Goal: Find specific page/section: Find specific page/section

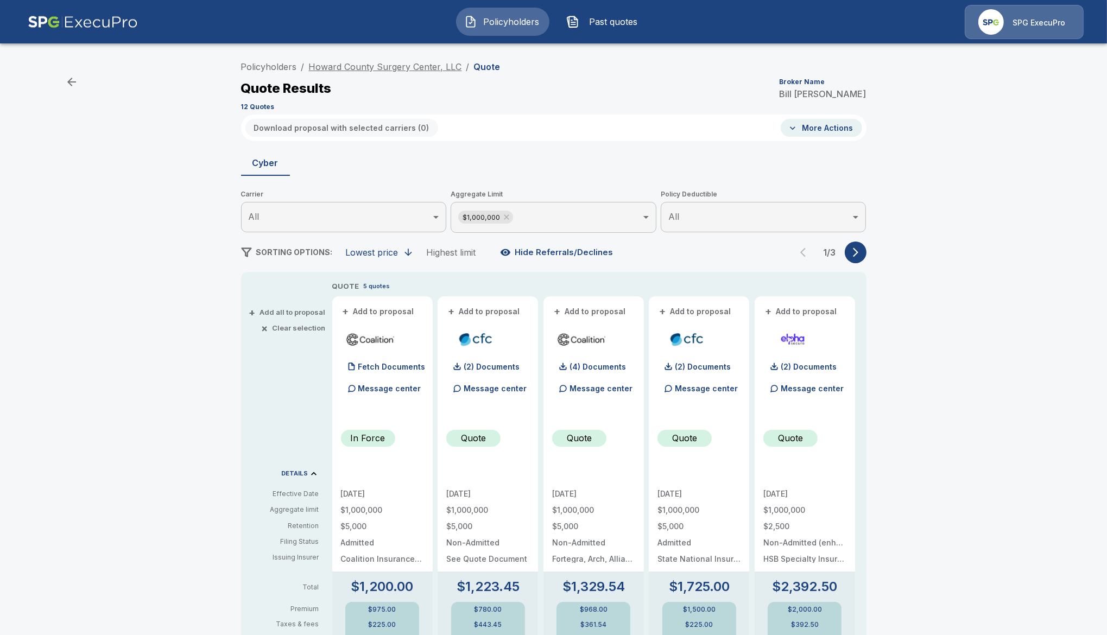
click at [341, 66] on link "Howard County Surgery Center, LLC" at bounding box center [385, 66] width 153 height 11
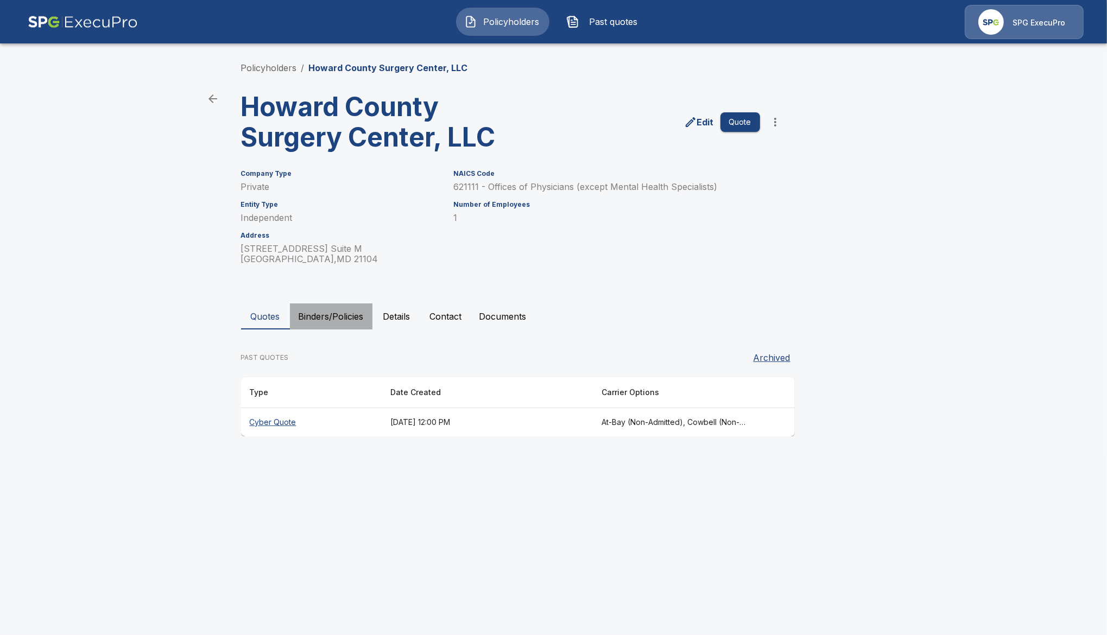
click at [341, 319] on button "Binders/Policies" at bounding box center [331, 316] width 83 height 26
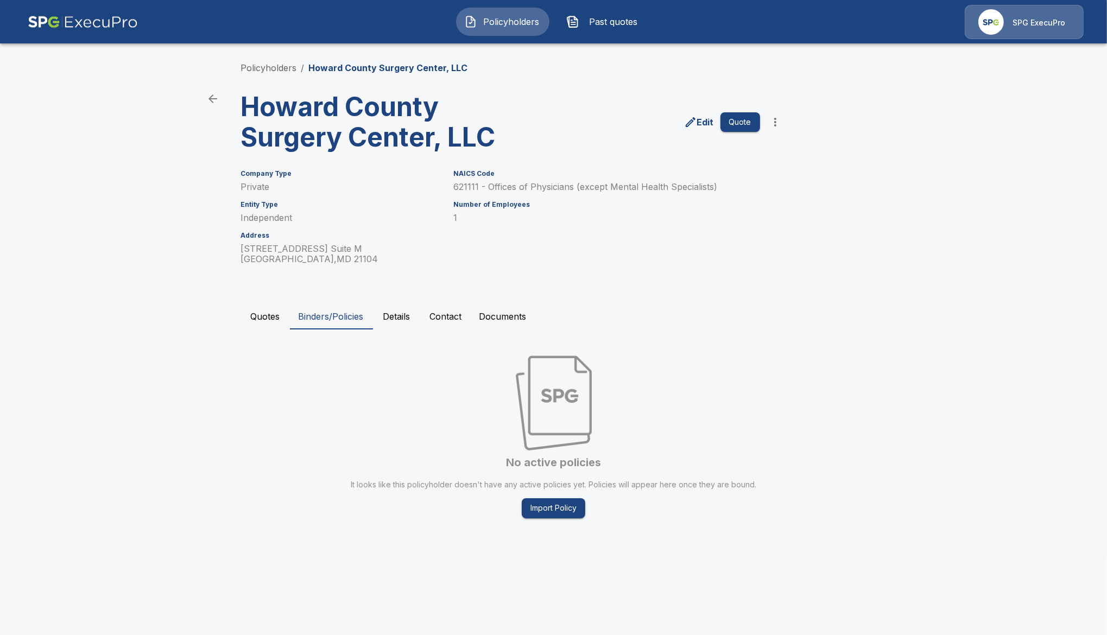
click at [264, 312] on button "Quotes" at bounding box center [265, 316] width 49 height 26
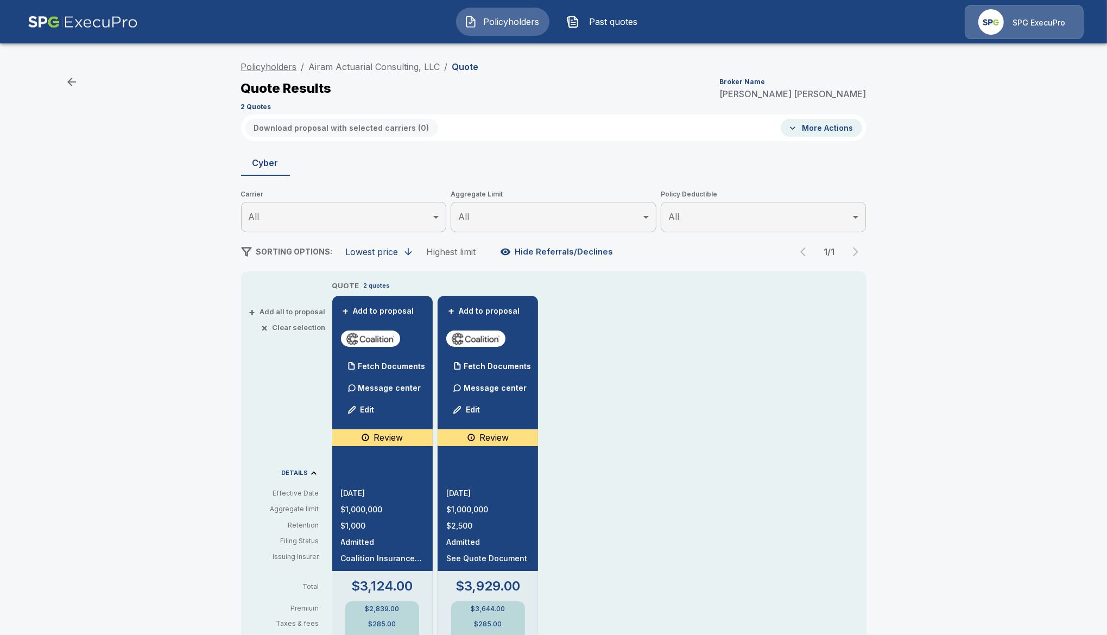
click at [278, 69] on link "Policyholders" at bounding box center [269, 66] width 56 height 11
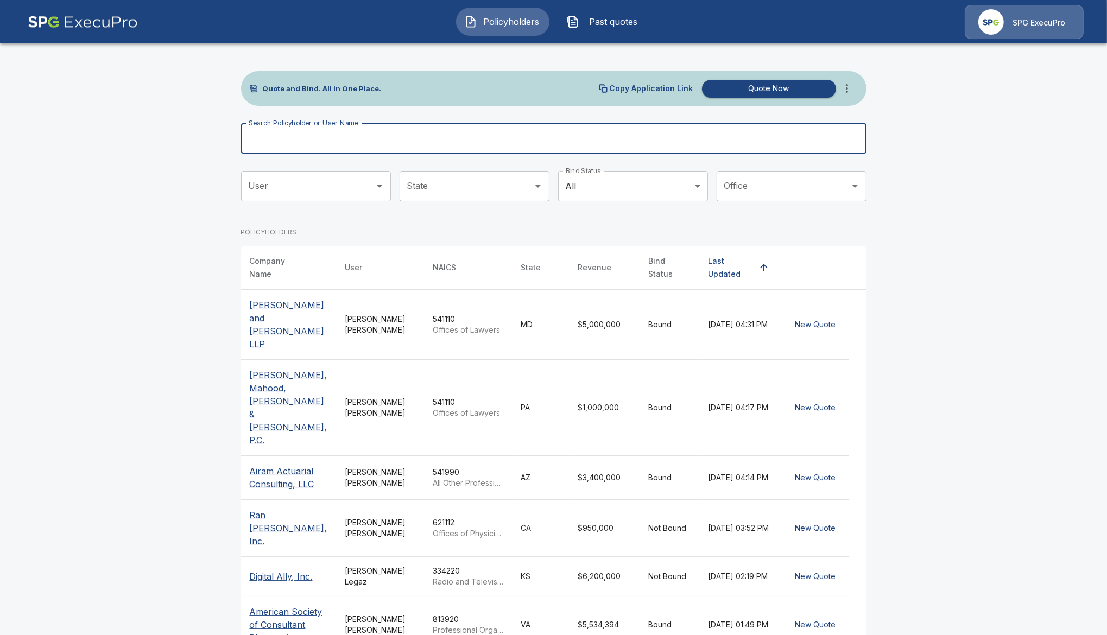
click at [456, 151] on input "Search Policyholder or User Name" at bounding box center [547, 138] width 613 height 30
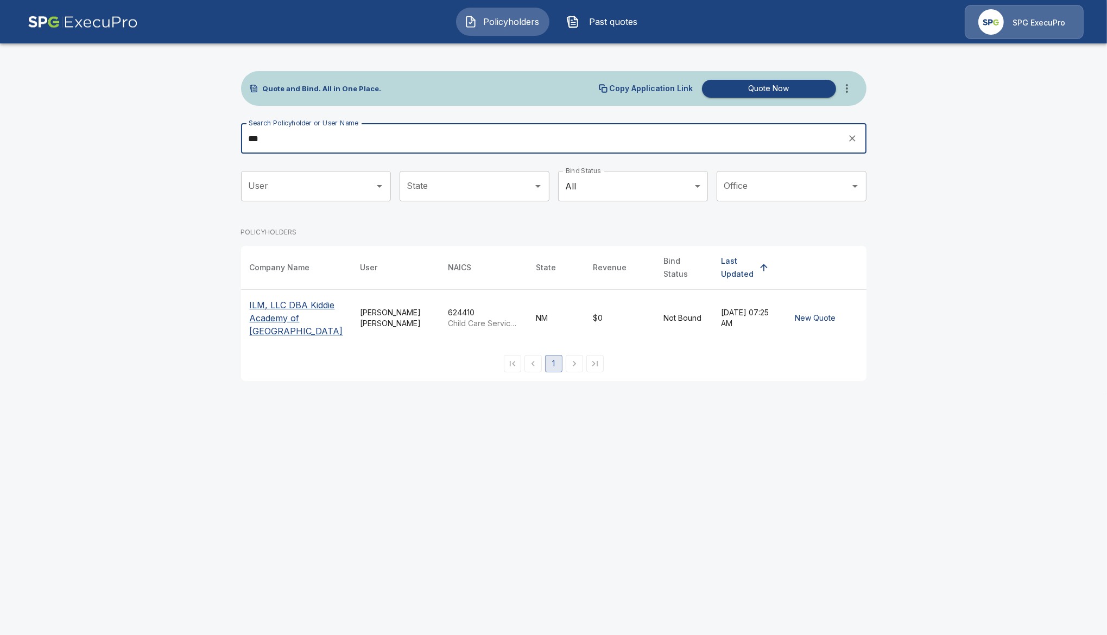
type input "***"
click at [283, 291] on th "ILM, LLC DBA Kiddie Academy of [GEOGRAPHIC_DATA]" at bounding box center [296, 318] width 111 height 57
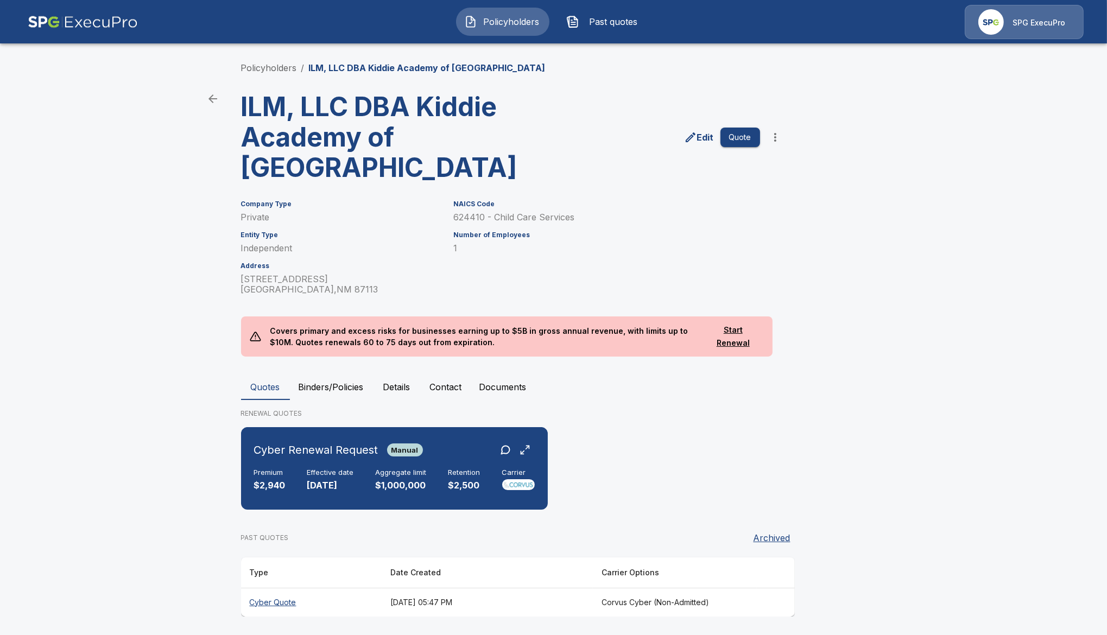
click at [396, 381] on button "Details" at bounding box center [396, 387] width 49 height 26
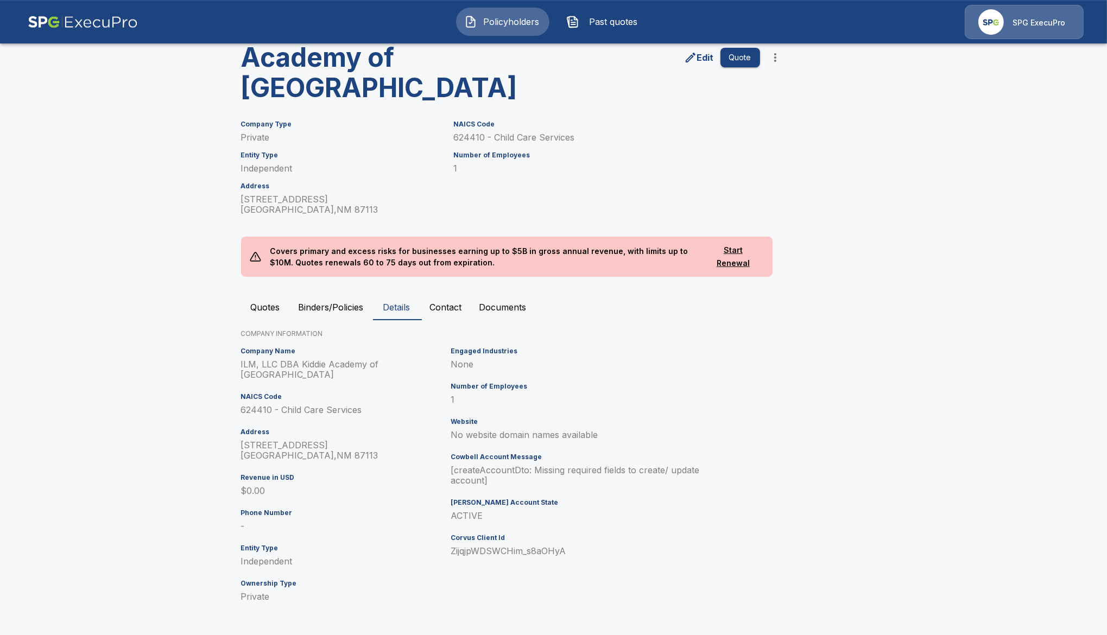
scroll to position [80, 0]
click at [346, 308] on button "Binders/Policies" at bounding box center [331, 307] width 83 height 26
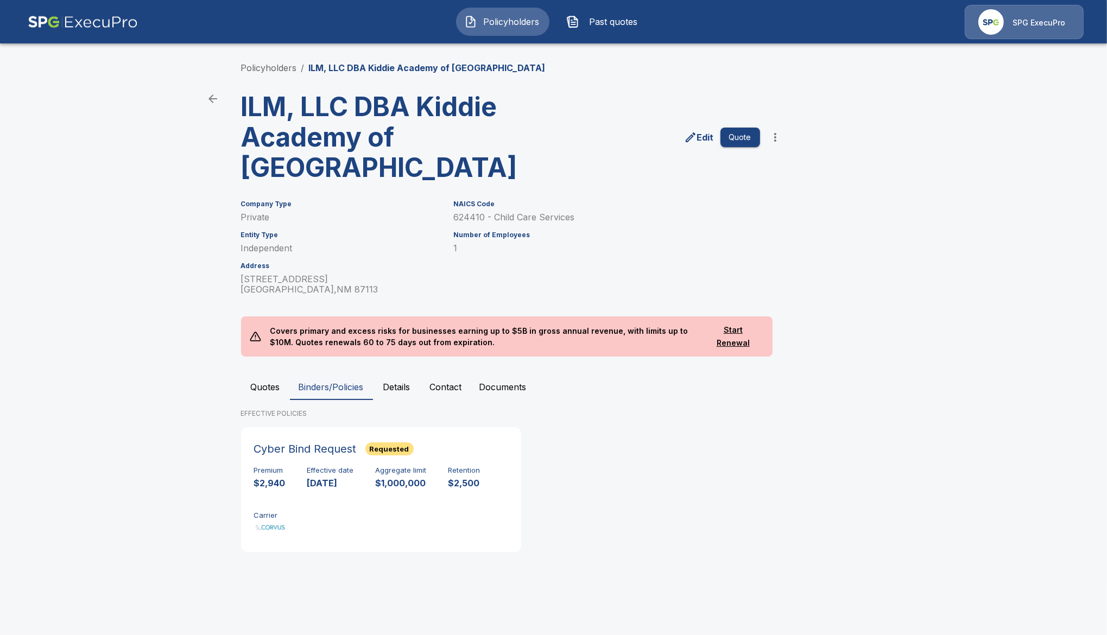
drag, startPoint x: 460, startPoint y: 395, endPoint x: 453, endPoint y: 389, distance: 10.0
click at [459, 395] on button "Contact" at bounding box center [445, 387] width 49 height 26
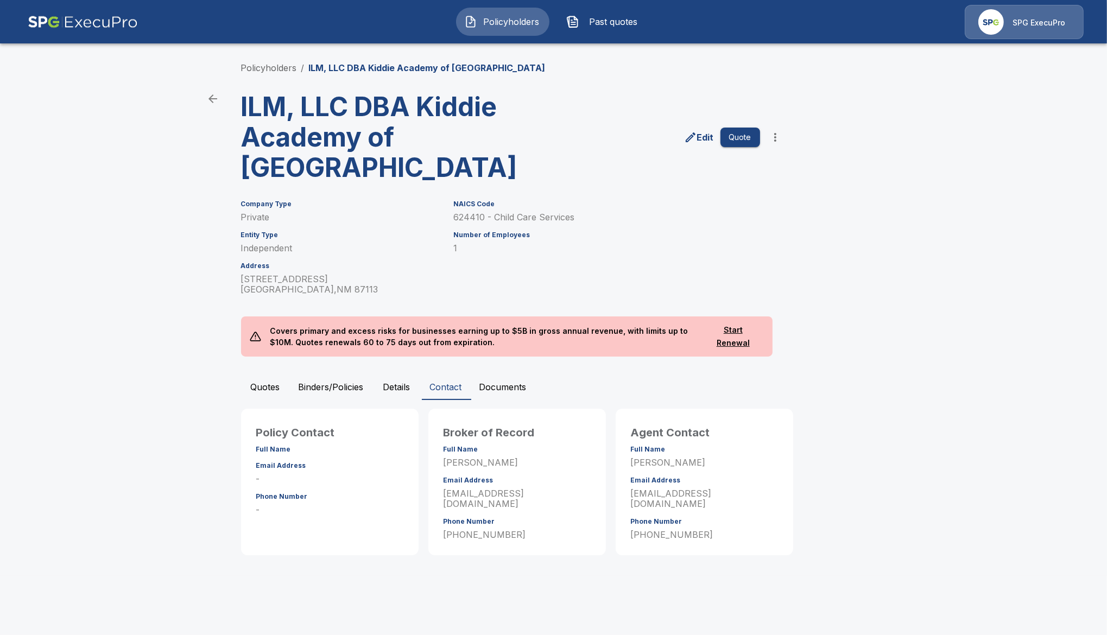
click at [258, 381] on button "Quotes" at bounding box center [265, 387] width 49 height 26
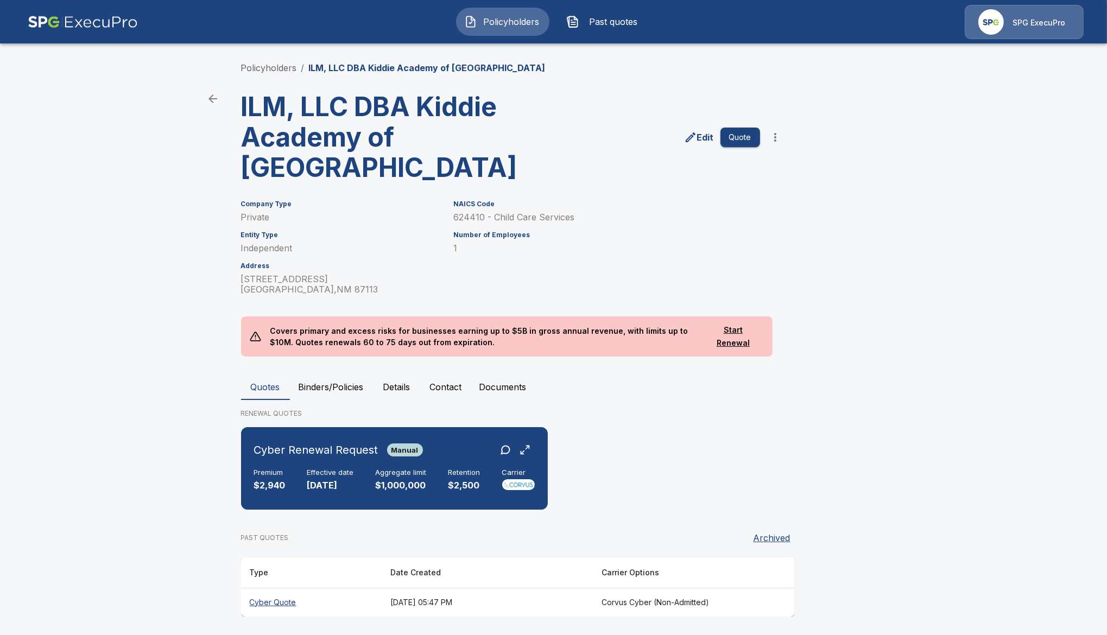
click at [400, 388] on button "Details" at bounding box center [396, 387] width 49 height 26
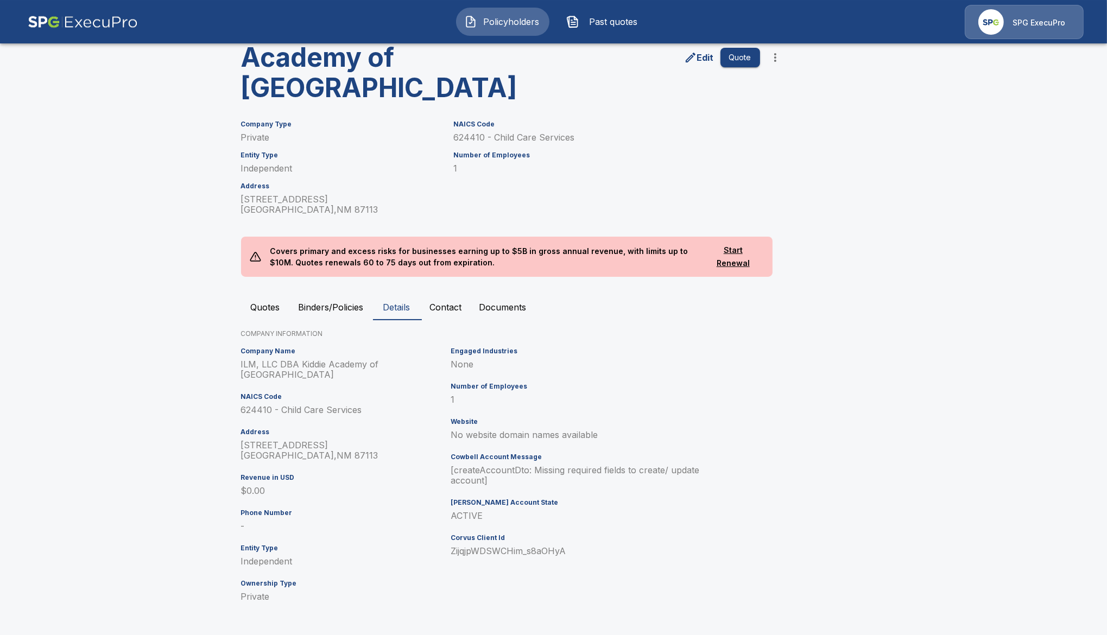
scroll to position [80, 0]
click at [455, 304] on button "Contact" at bounding box center [445, 307] width 49 height 26
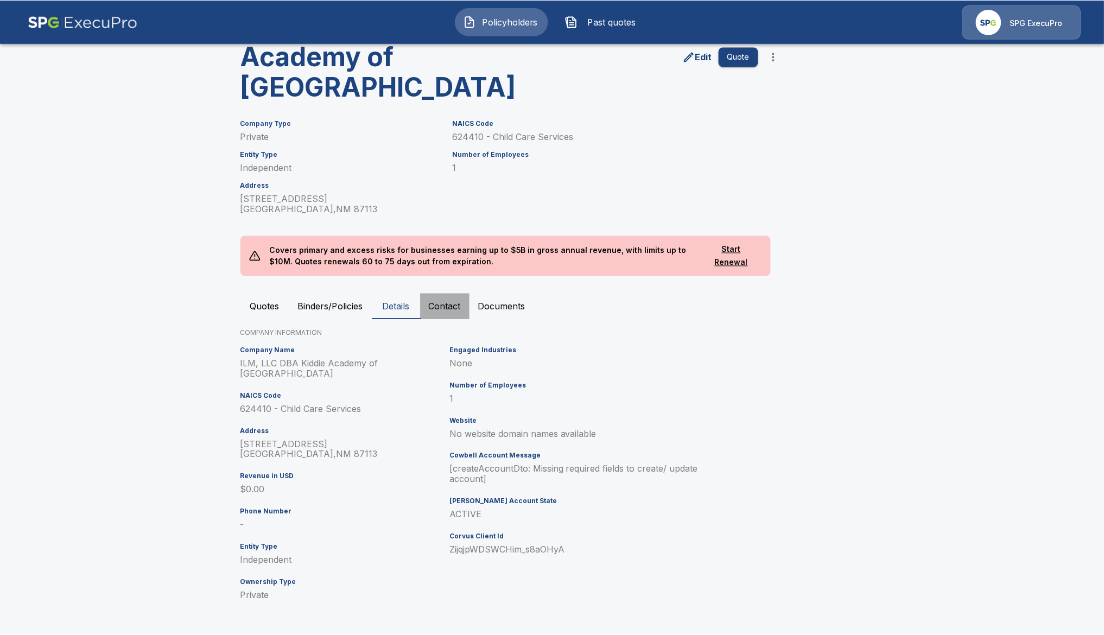
scroll to position [0, 0]
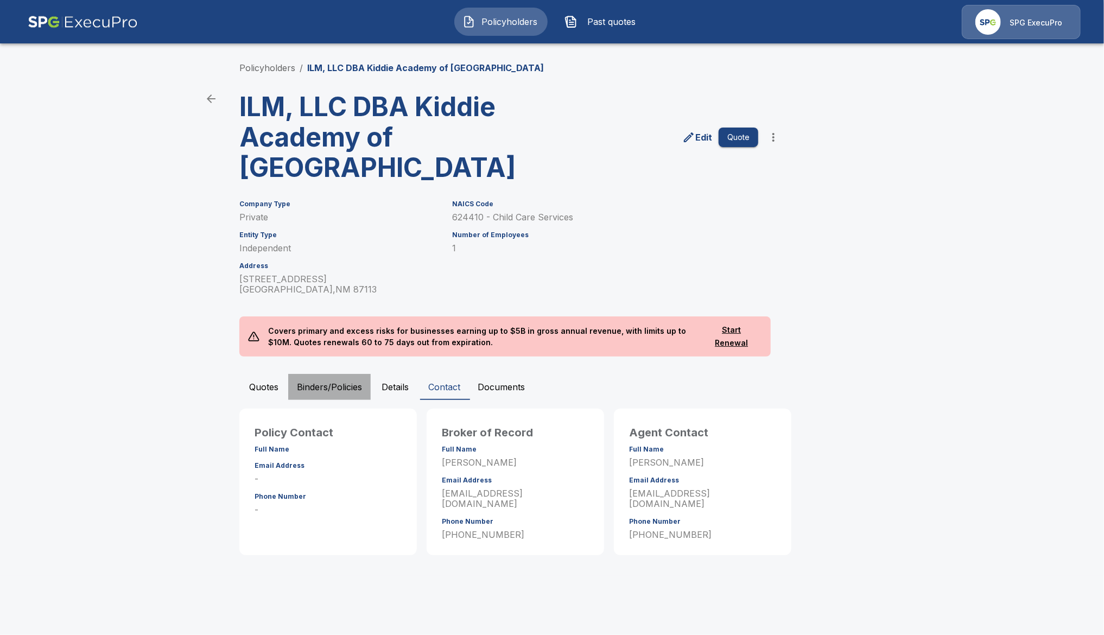
click at [340, 383] on button "Binders/Policies" at bounding box center [329, 387] width 83 height 26
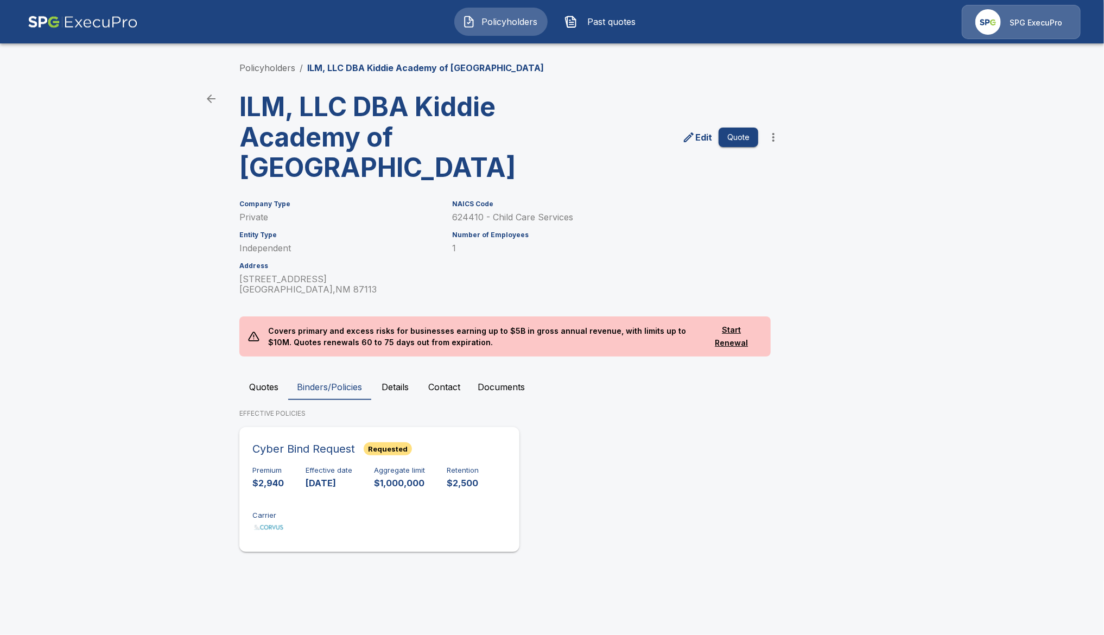
click at [359, 484] on div "Premium $2,940 Effective date 9/12/2025 Aggregate limit $1,000,000 Retention $2…" at bounding box center [379, 500] width 254 height 68
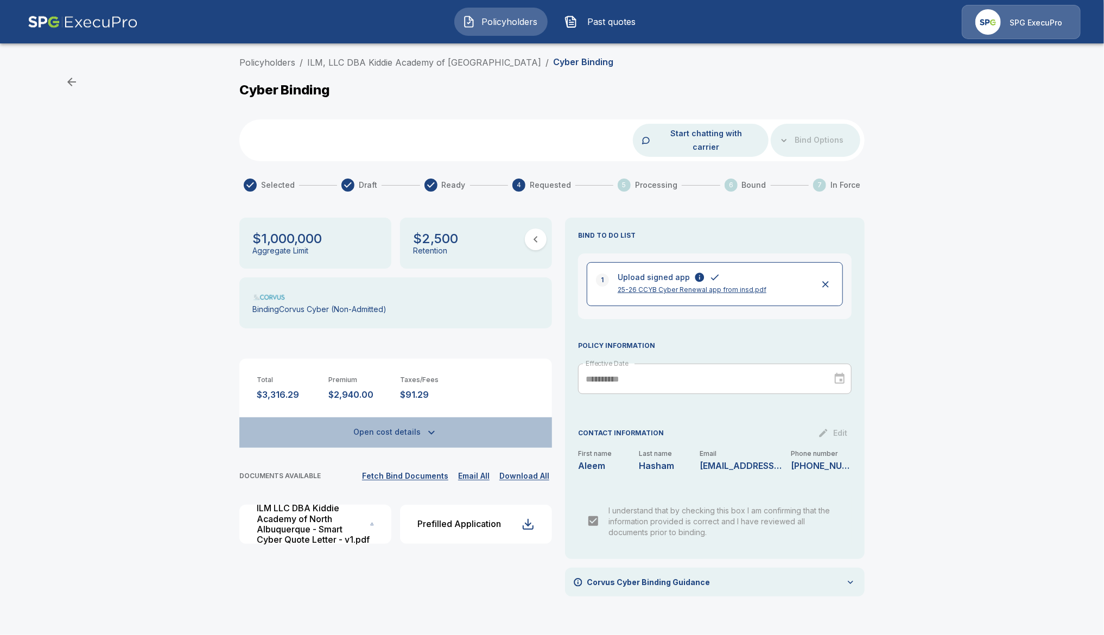
click at [429, 431] on icon "button" at bounding box center [431, 433] width 7 height 4
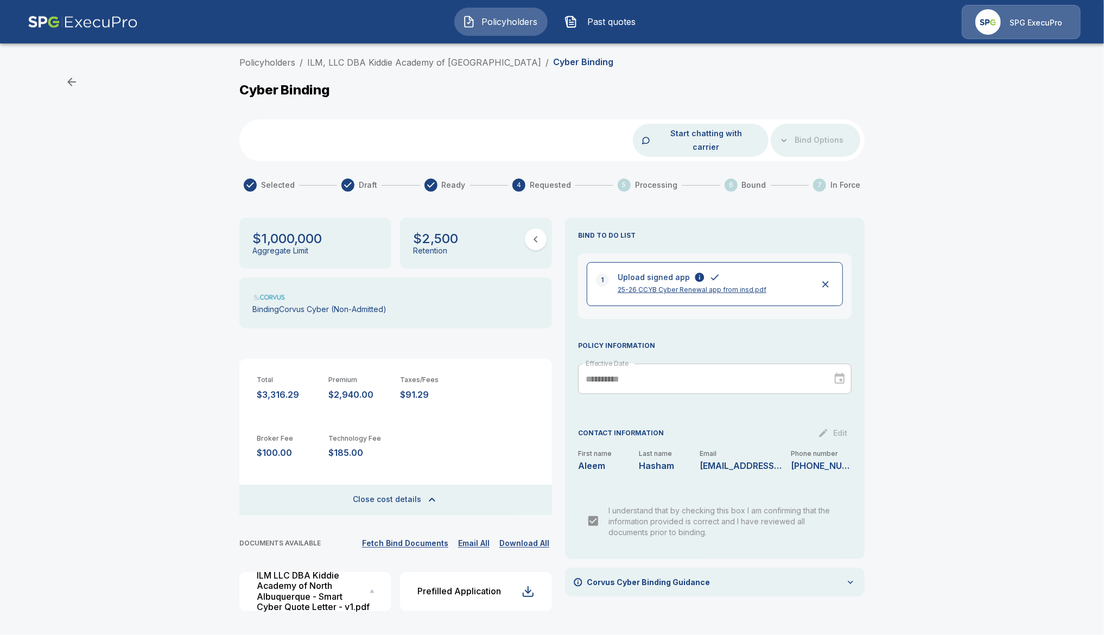
drag, startPoint x: 113, startPoint y: 258, endPoint x: 124, endPoint y: 263, distance: 12.2
click at [113, 259] on div "**********" at bounding box center [552, 342] width 1104 height 581
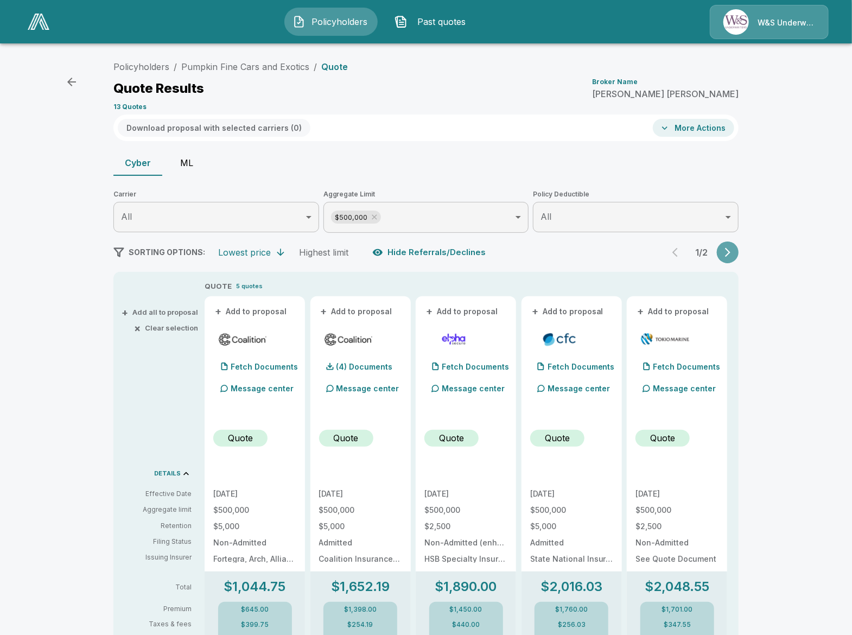
click at [724, 254] on icon "button" at bounding box center [727, 252] width 11 height 11
click at [149, 158] on button "Cyber" at bounding box center [137, 163] width 49 height 26
click at [175, 162] on button "ML" at bounding box center [186, 163] width 49 height 26
